Goal: Entertainment & Leisure: Consume media (video, audio)

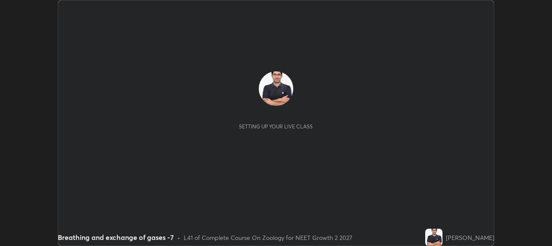
scroll to position [246, 552]
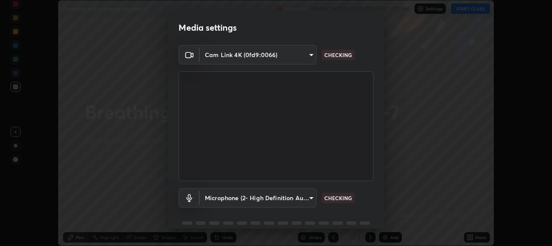
type input "b317e01ce44dabc3be8dd9fbd21c4c94838353ba5ba3926cf423050bf086703d"
type input "c3919e96a5ab5b599c6855178749ec7a7a8a003fead2dd7e2b47559334d8e3b5"
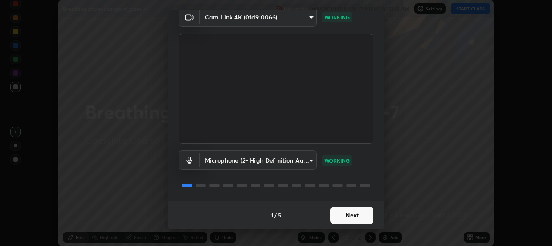
click at [345, 216] on button "Next" at bounding box center [352, 214] width 43 height 17
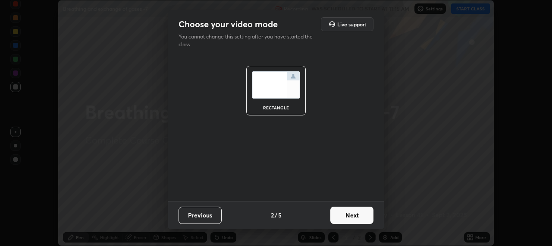
click at [349, 217] on button "Next" at bounding box center [352, 214] width 43 height 17
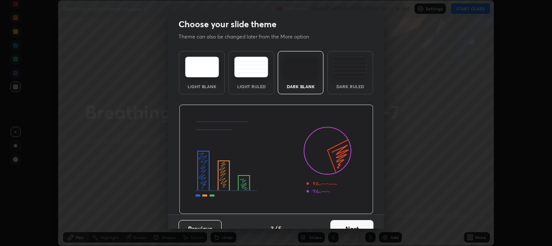
click at [356, 220] on button "Next" at bounding box center [352, 228] width 43 height 17
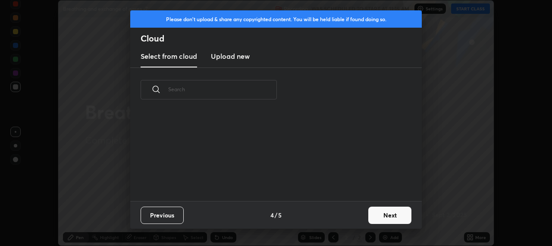
scroll to position [3, 5]
click at [377, 216] on button "Next" at bounding box center [389, 214] width 43 height 17
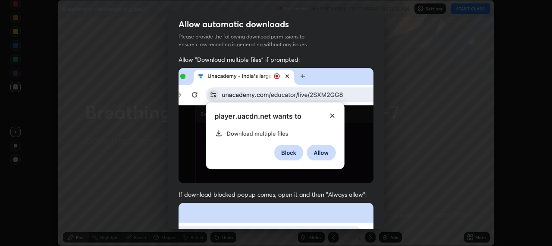
scroll to position [40, 0]
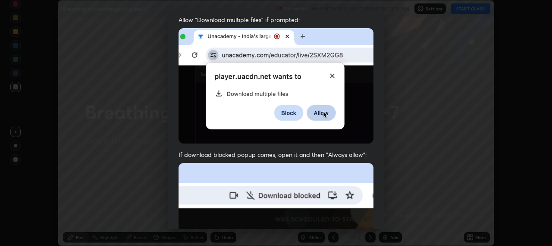
click at [287, 153] on span "If download blocked popup comes, open it and then "Always allow":" at bounding box center [276, 154] width 195 height 8
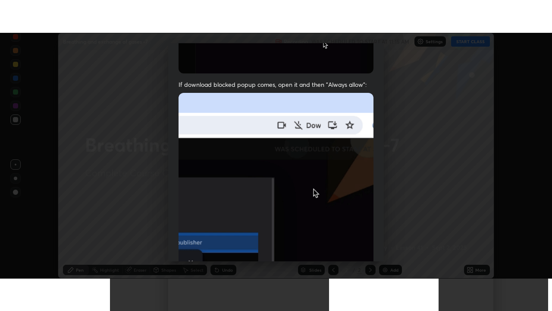
scroll to position [214, 0]
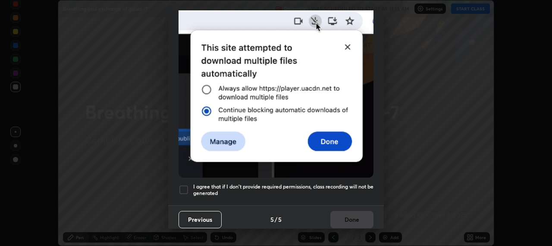
click at [184, 184] on div at bounding box center [184, 189] width 10 height 10
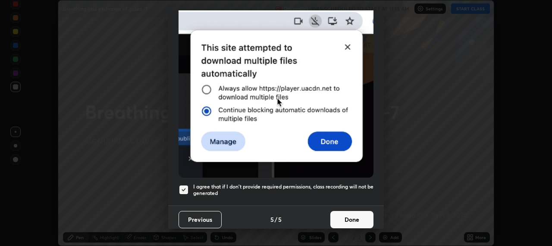
click at [356, 214] on button "Done" at bounding box center [352, 219] width 43 height 17
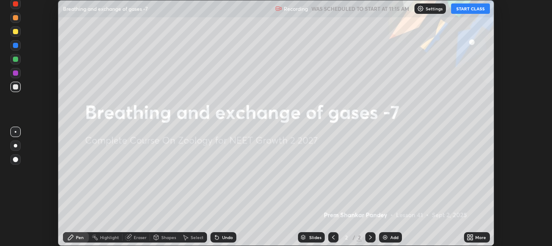
click at [466, 10] on button "START CLASS" at bounding box center [470, 8] width 39 height 10
click at [470, 238] on icon at bounding box center [469, 238] width 2 height 2
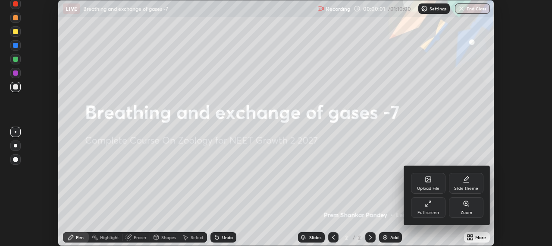
click at [434, 205] on div "Full screen" at bounding box center [428, 207] width 35 height 21
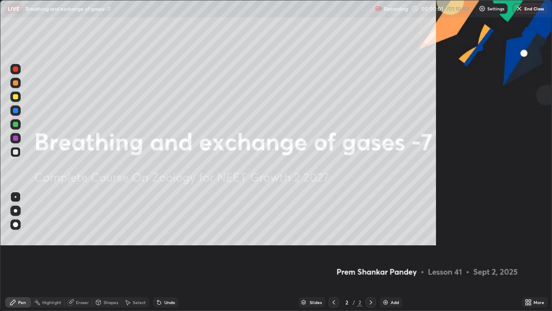
scroll to position [311, 552]
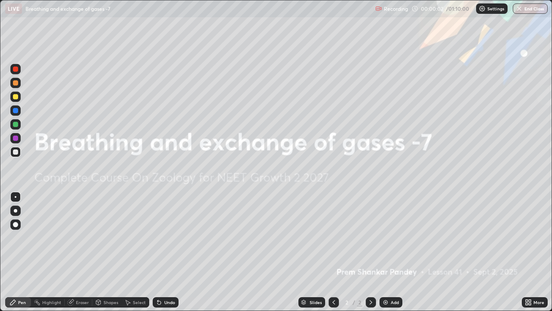
click at [385, 245] on img at bounding box center [385, 302] width 7 height 7
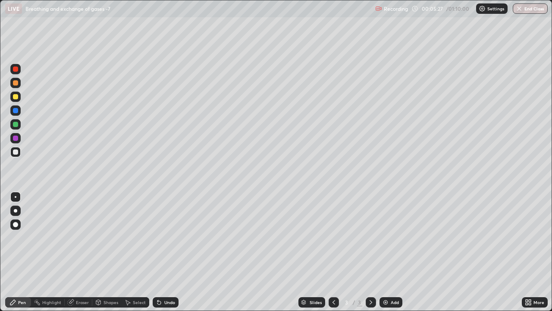
click at [16, 211] on div at bounding box center [15, 210] width 3 height 3
click at [14, 212] on div at bounding box center [15, 210] width 10 height 10
click at [334, 245] on icon at bounding box center [334, 302] width 7 height 7
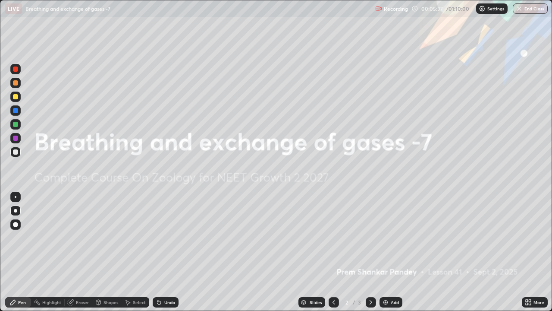
click at [384, 245] on img at bounding box center [385, 302] width 7 height 7
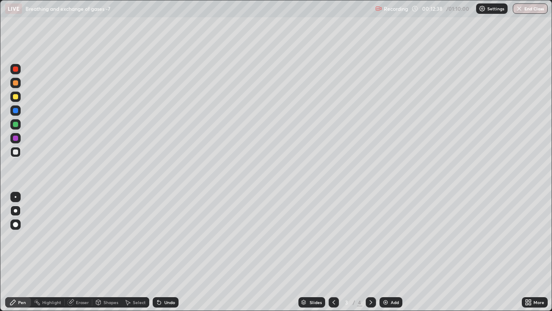
click at [385, 245] on img at bounding box center [385, 302] width 7 height 7
click at [333, 245] on icon at bounding box center [334, 302] width 7 height 7
click at [369, 245] on icon at bounding box center [371, 302] width 7 height 7
click at [370, 245] on icon at bounding box center [371, 302] width 7 height 7
click at [157, 245] on icon at bounding box center [157, 300] width 1 height 1
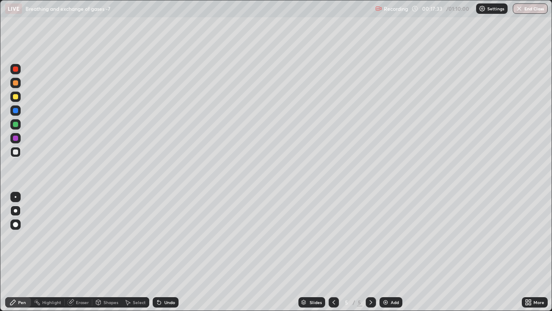
click at [157, 245] on icon at bounding box center [158, 302] width 3 height 3
click at [156, 245] on icon at bounding box center [159, 302] width 7 height 7
click at [157, 245] on icon at bounding box center [158, 302] width 3 height 3
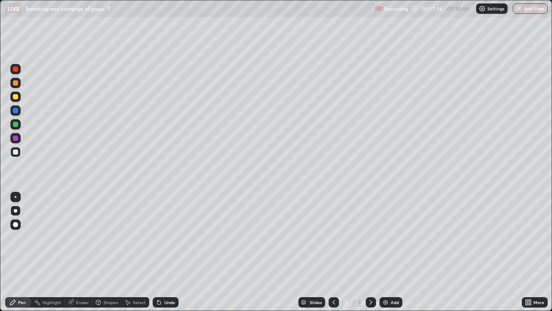
click at [158, 245] on icon at bounding box center [158, 302] width 3 height 3
click at [157, 245] on icon at bounding box center [158, 302] width 3 height 3
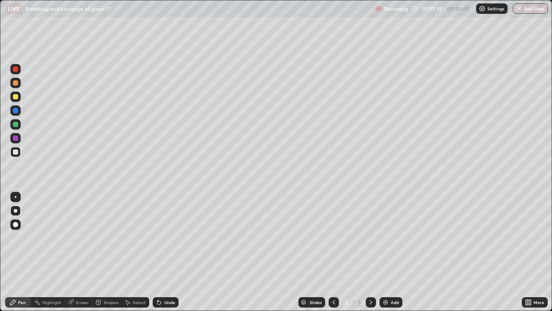
click at [157, 245] on icon at bounding box center [158, 302] width 3 height 3
click at [157, 245] on icon at bounding box center [157, 300] width 1 height 1
click at [153, 245] on div "Undo" at bounding box center [166, 302] width 26 height 10
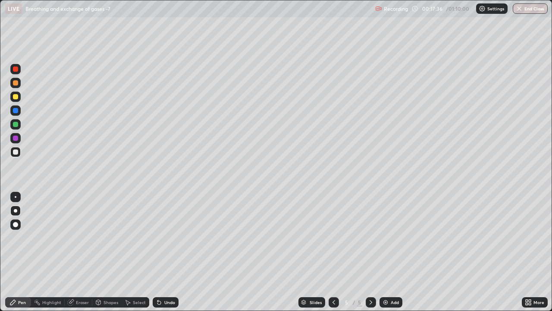
click at [153, 245] on div "Undo" at bounding box center [166, 302] width 26 height 10
click at [15, 69] on div at bounding box center [15, 68] width 5 height 5
click at [17, 153] on div at bounding box center [15, 151] width 5 height 5
click at [14, 245] on div at bounding box center [16, 242] width 14 height 104
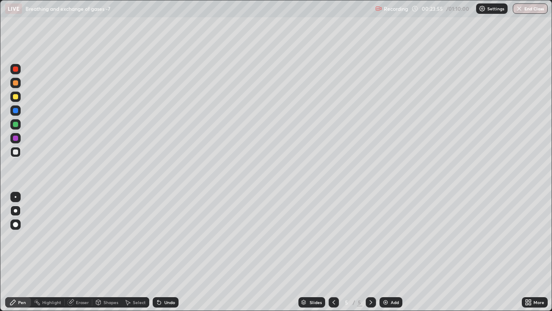
click at [16, 97] on div at bounding box center [15, 96] width 5 height 5
click at [13, 125] on div at bounding box center [15, 124] width 5 height 5
click at [334, 245] on icon at bounding box center [334, 302] width 7 height 7
click at [384, 245] on img at bounding box center [385, 302] width 7 height 7
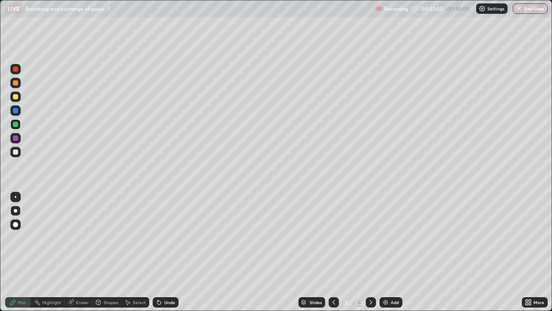
click at [16, 151] on div at bounding box center [15, 151] width 5 height 5
click at [16, 69] on div at bounding box center [15, 68] width 5 height 5
click at [332, 245] on icon at bounding box center [334, 302] width 7 height 7
click at [371, 245] on icon at bounding box center [371, 302] width 7 height 7
click at [369, 245] on icon at bounding box center [371, 302] width 7 height 7
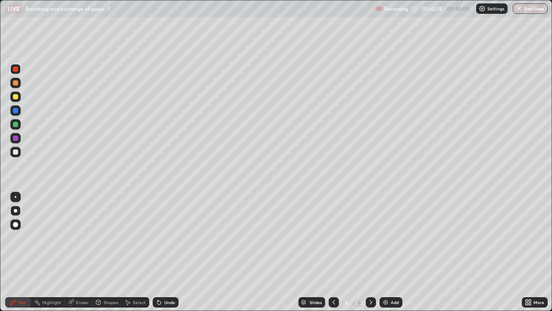
click at [385, 245] on img at bounding box center [385, 302] width 7 height 7
click at [16, 151] on div at bounding box center [15, 151] width 5 height 5
click at [17, 69] on div at bounding box center [15, 68] width 5 height 5
click at [98, 245] on icon at bounding box center [98, 303] width 0 height 3
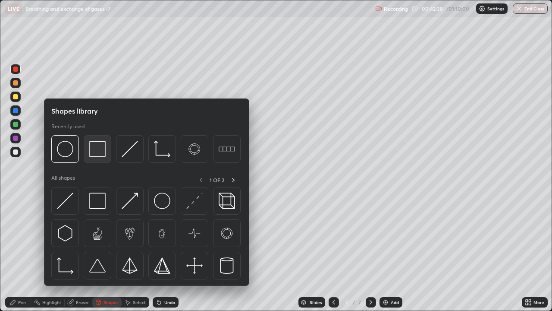
click at [96, 148] on img at bounding box center [97, 149] width 16 height 16
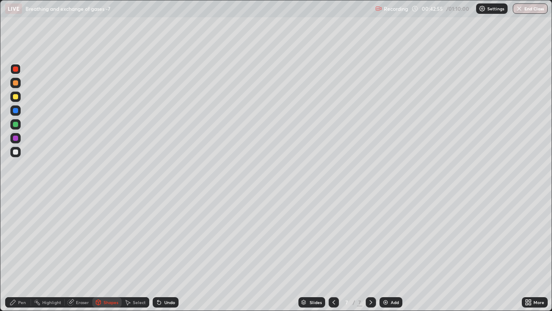
click at [16, 83] on div at bounding box center [15, 82] width 5 height 5
click at [160, 245] on icon at bounding box center [158, 302] width 3 height 3
click at [98, 245] on icon at bounding box center [98, 303] width 0 height 3
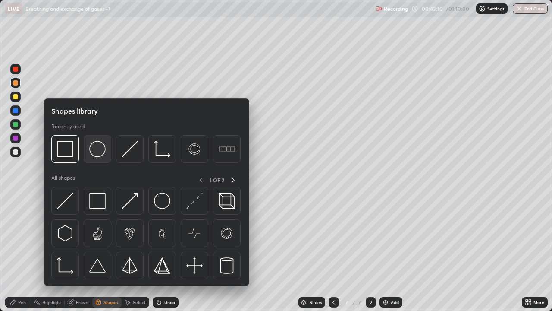
click at [97, 152] on img at bounding box center [97, 149] width 16 height 16
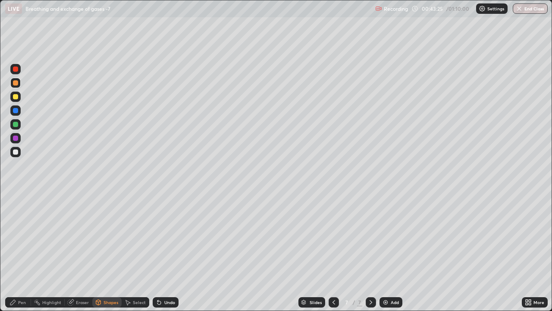
click at [82, 245] on div "Eraser" at bounding box center [82, 302] width 13 height 4
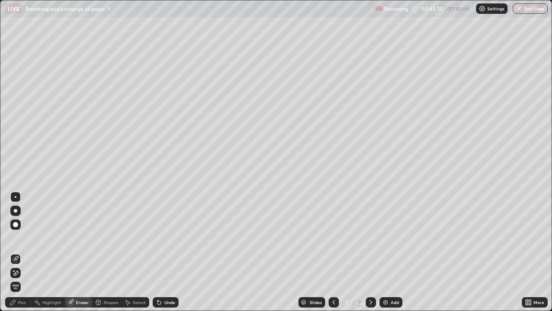
click at [23, 245] on div "Pen" at bounding box center [22, 302] width 8 height 4
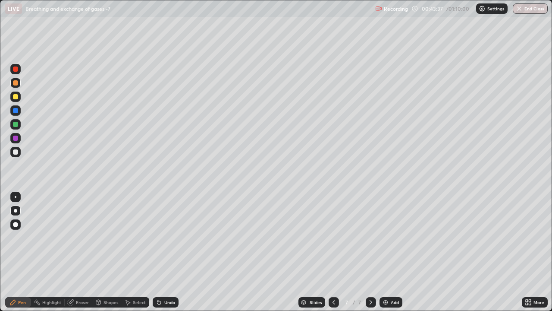
click at [16, 83] on div at bounding box center [15, 82] width 5 height 5
click at [16, 71] on div at bounding box center [15, 68] width 5 height 5
click at [17, 151] on div at bounding box center [15, 151] width 5 height 5
click at [16, 151] on div at bounding box center [15, 151] width 5 height 5
click at [17, 82] on div at bounding box center [15, 82] width 5 height 5
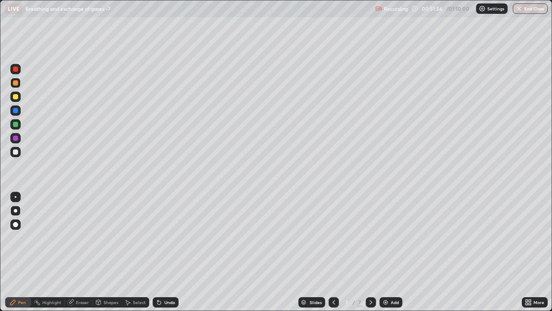
click at [13, 83] on div at bounding box center [15, 82] width 5 height 5
click at [16, 97] on div at bounding box center [15, 96] width 5 height 5
click at [17, 98] on div at bounding box center [15, 96] width 5 height 5
click at [15, 69] on div at bounding box center [15, 68] width 5 height 5
